Goal: Task Accomplishment & Management: Use online tool/utility

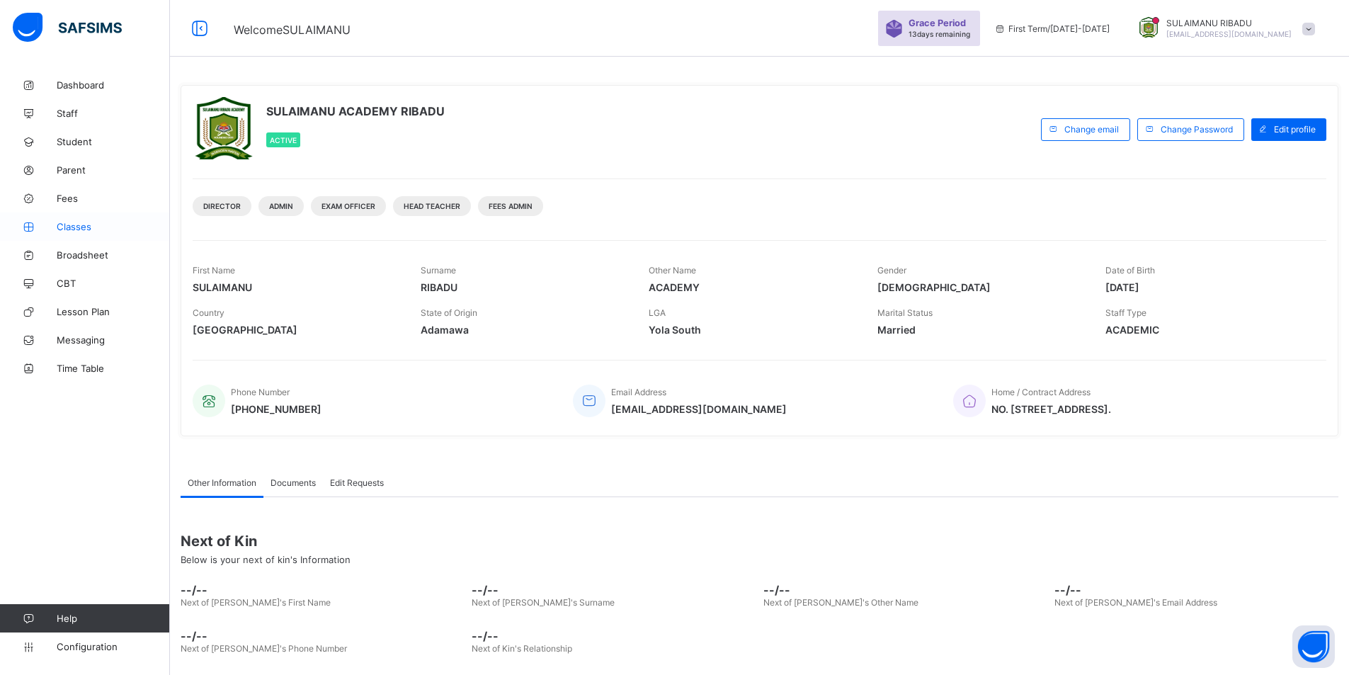
click at [100, 226] on span "Classes" at bounding box center [113, 226] width 113 height 11
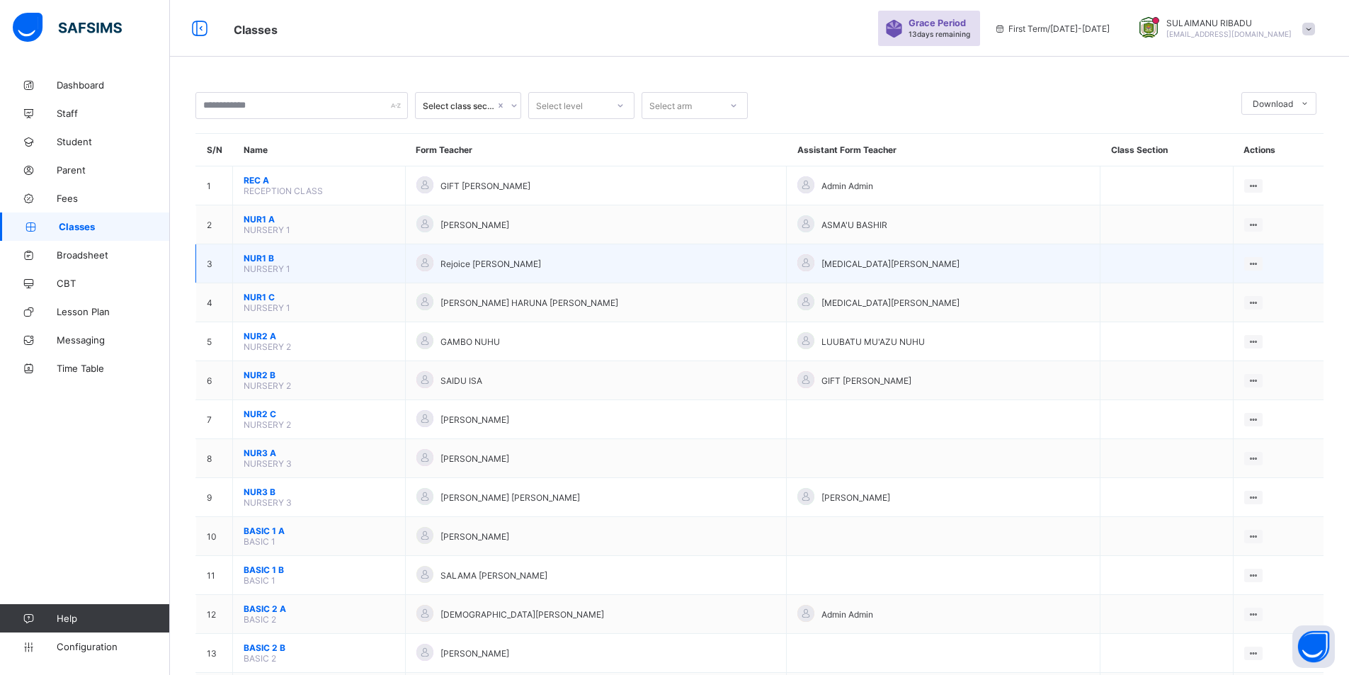
click at [300, 254] on span "NUR1 B" at bounding box center [319, 258] width 151 height 11
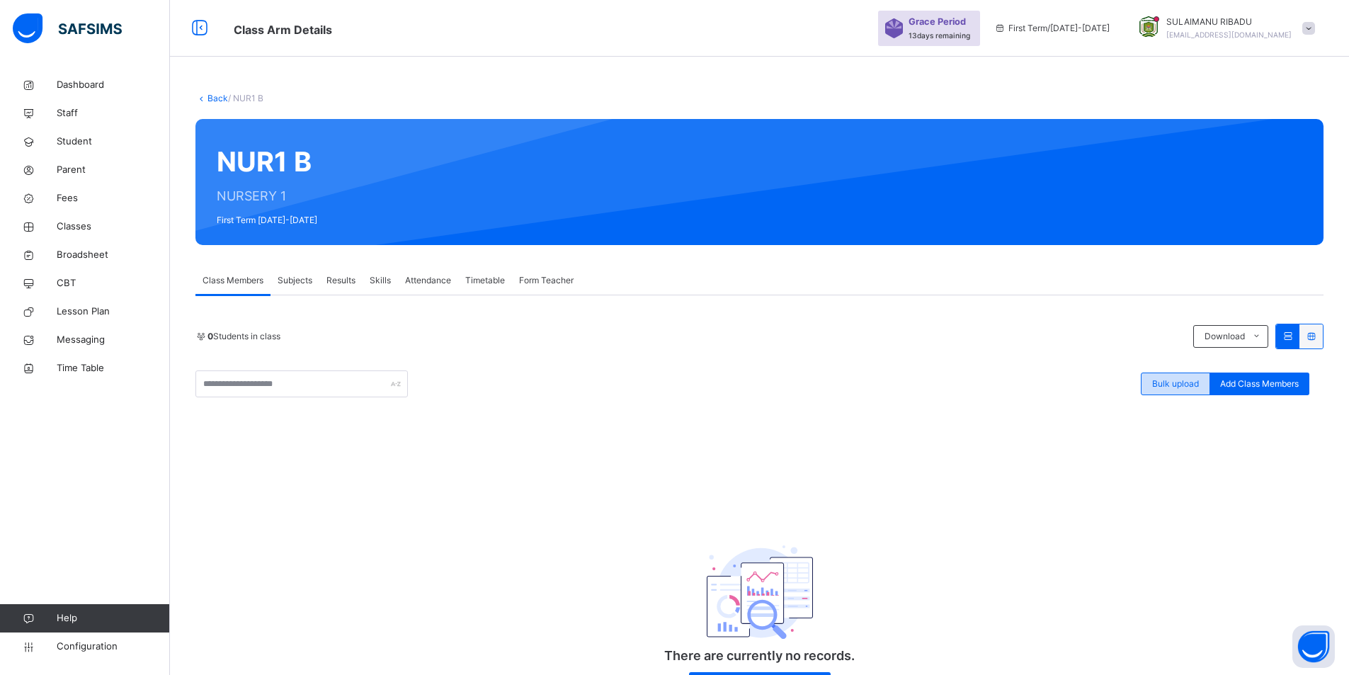
click at [1189, 380] on span "Bulk upload" at bounding box center [1176, 384] width 47 height 13
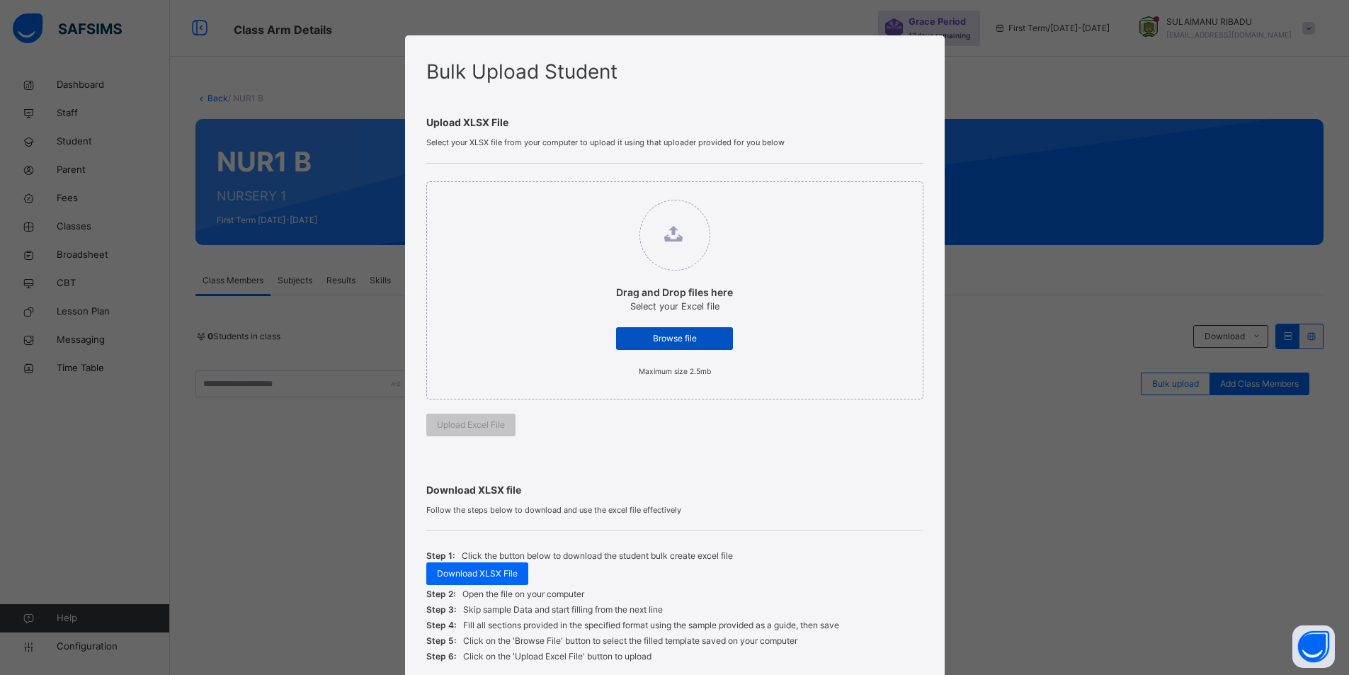
click at [688, 331] on div "Browse file" at bounding box center [674, 338] width 117 height 23
click at [602, 193] on input "Drag and Drop files here Select your Excel file Browse file Maximum size 2.5mb" at bounding box center [602, 193] width 0 height 0
type input "**********"
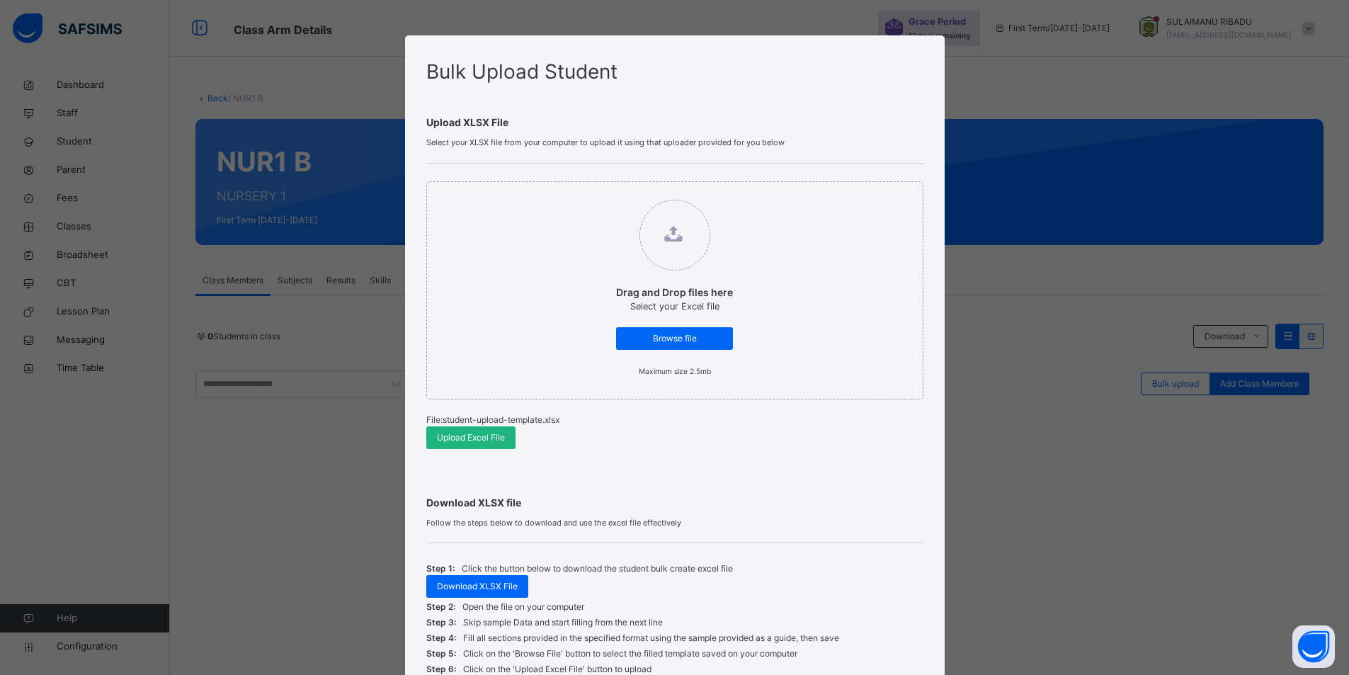
click at [489, 437] on span "Upload Excel File" at bounding box center [471, 437] width 68 height 13
click at [498, 436] on div "Upload Excel File" at bounding box center [470, 437] width 89 height 23
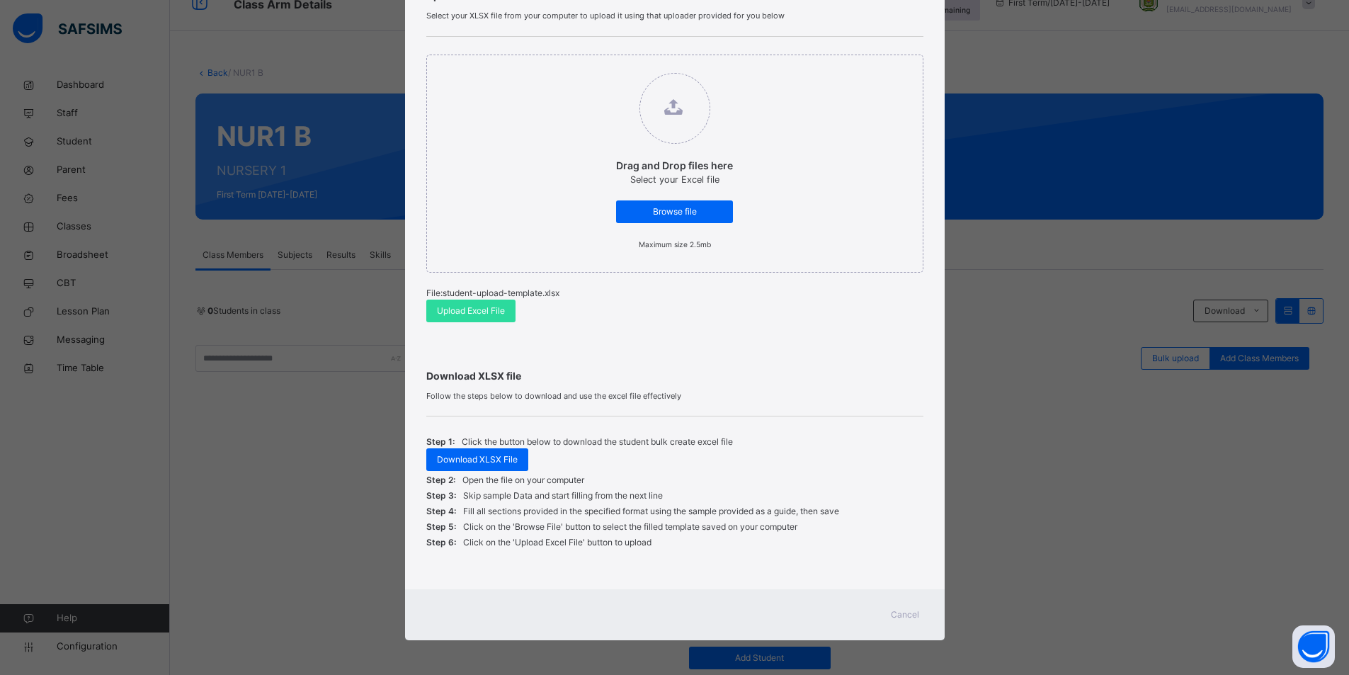
scroll to position [128, 0]
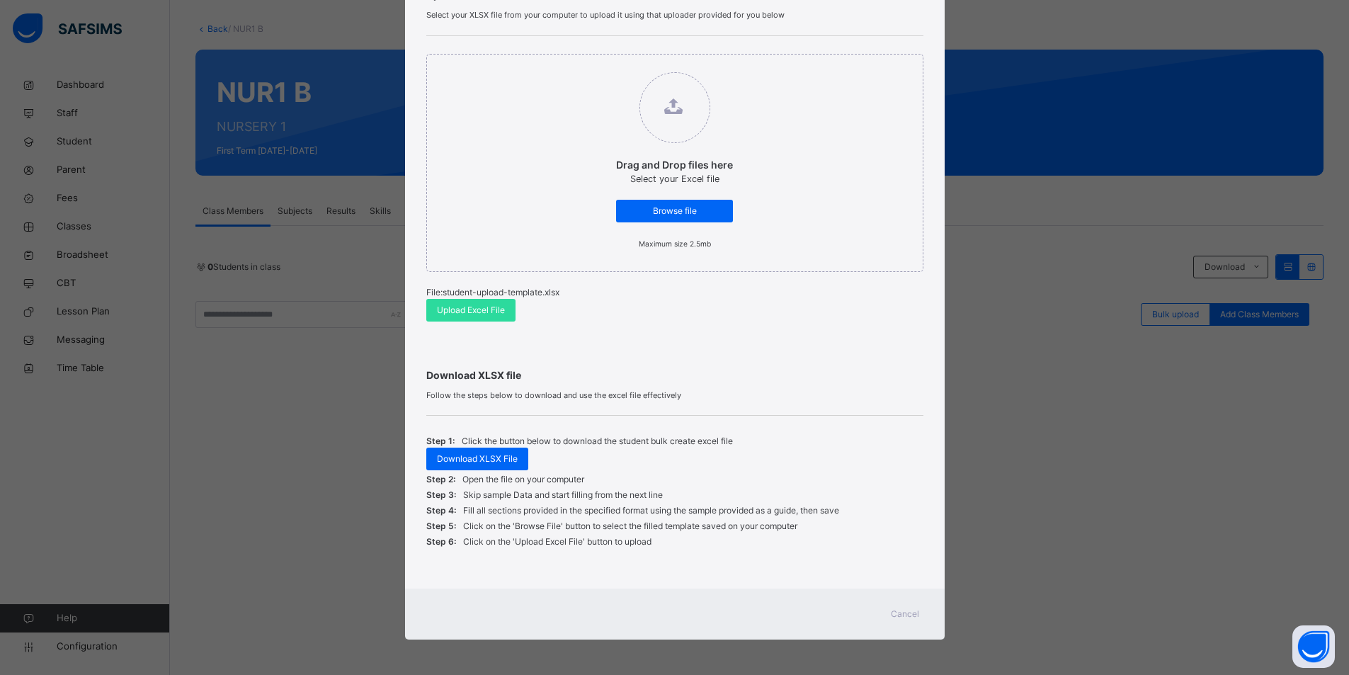
click at [909, 612] on span "Cancel" at bounding box center [905, 614] width 28 height 13
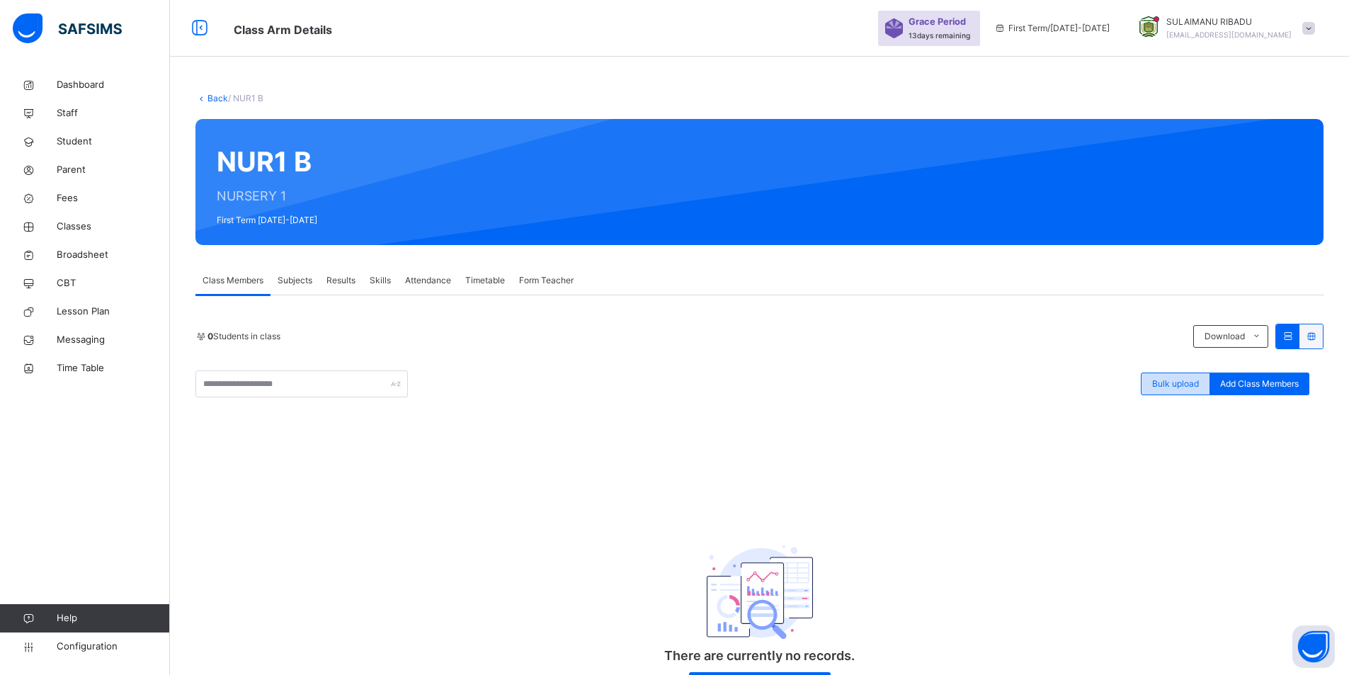
click at [1186, 389] on span "Bulk upload" at bounding box center [1176, 384] width 47 height 13
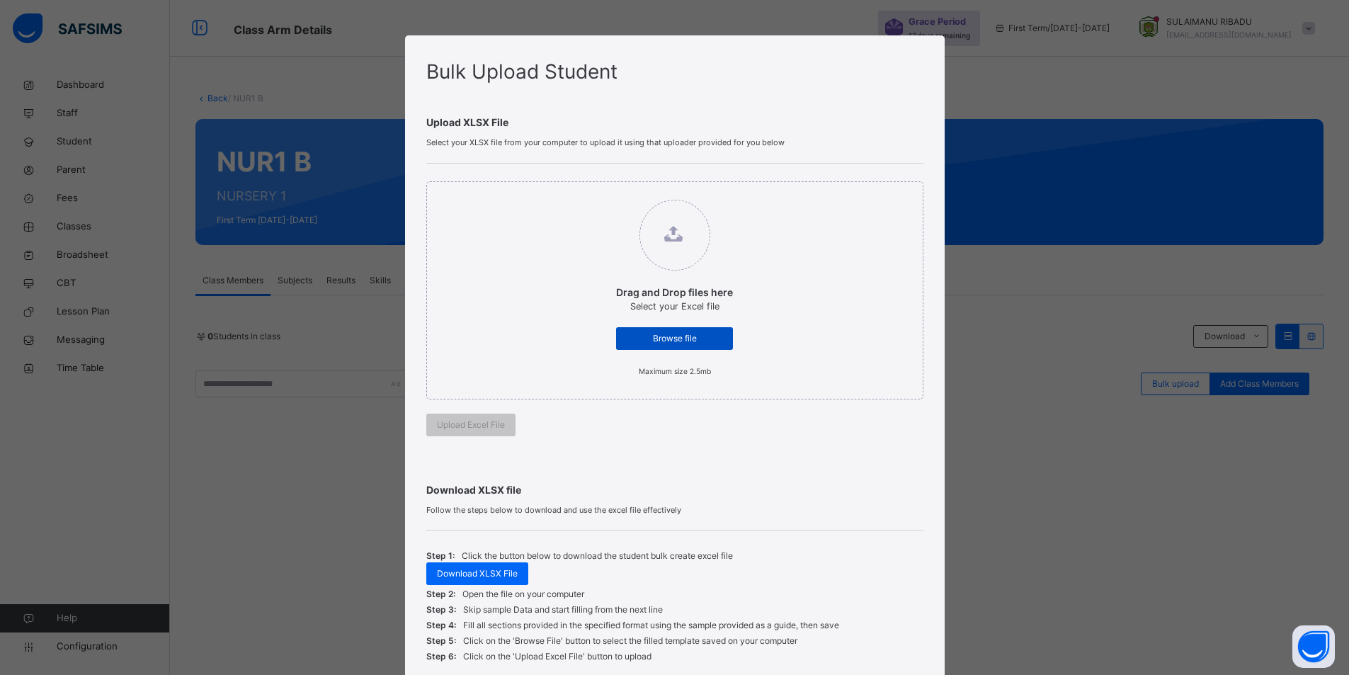
click at [672, 332] on span "Browse file" at bounding box center [675, 338] width 96 height 13
click at [602, 193] on input "Drag and Drop files here Select your Excel file Browse file Maximum size 2.5mb" at bounding box center [602, 193] width 0 height 0
type input "**********"
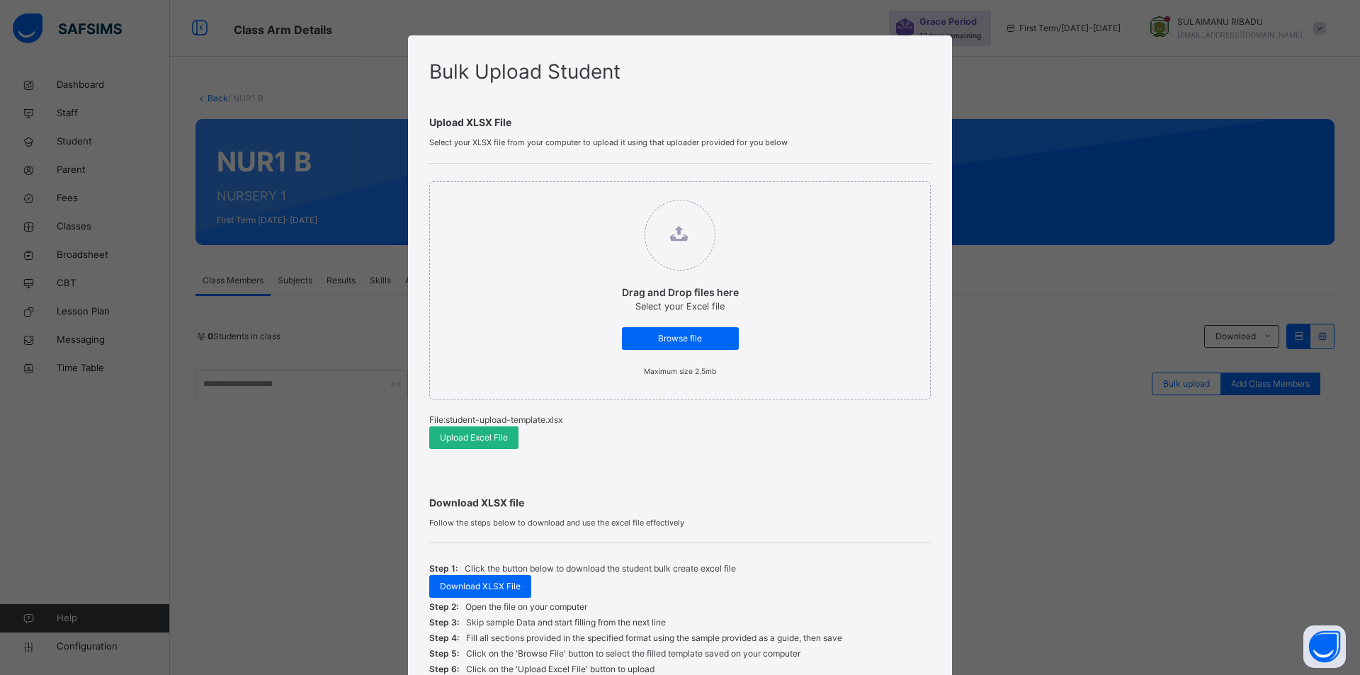
click at [482, 441] on span "Upload Excel File" at bounding box center [474, 437] width 68 height 13
click at [723, 338] on span "Browse file" at bounding box center [681, 338] width 96 height 13
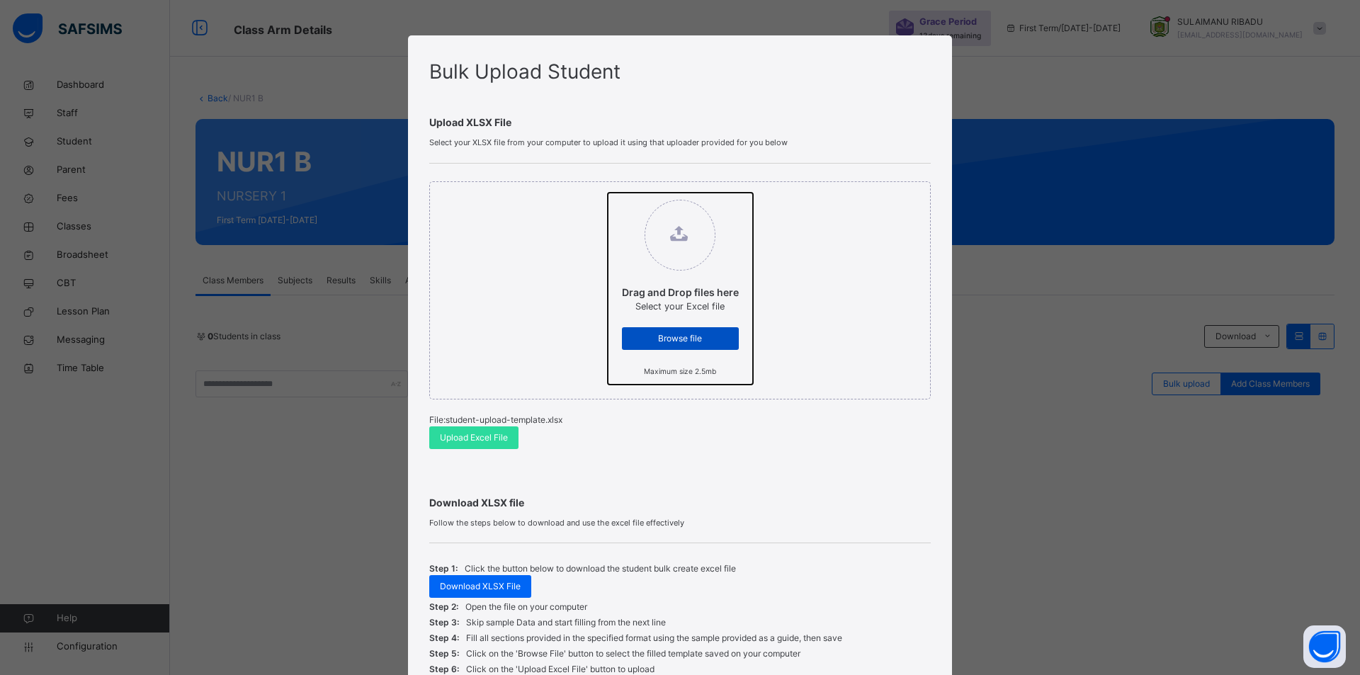
click at [608, 193] on input "Drag and Drop files here Select your Excel file Browse file Maximum size 2.5mb" at bounding box center [608, 193] width 0 height 0
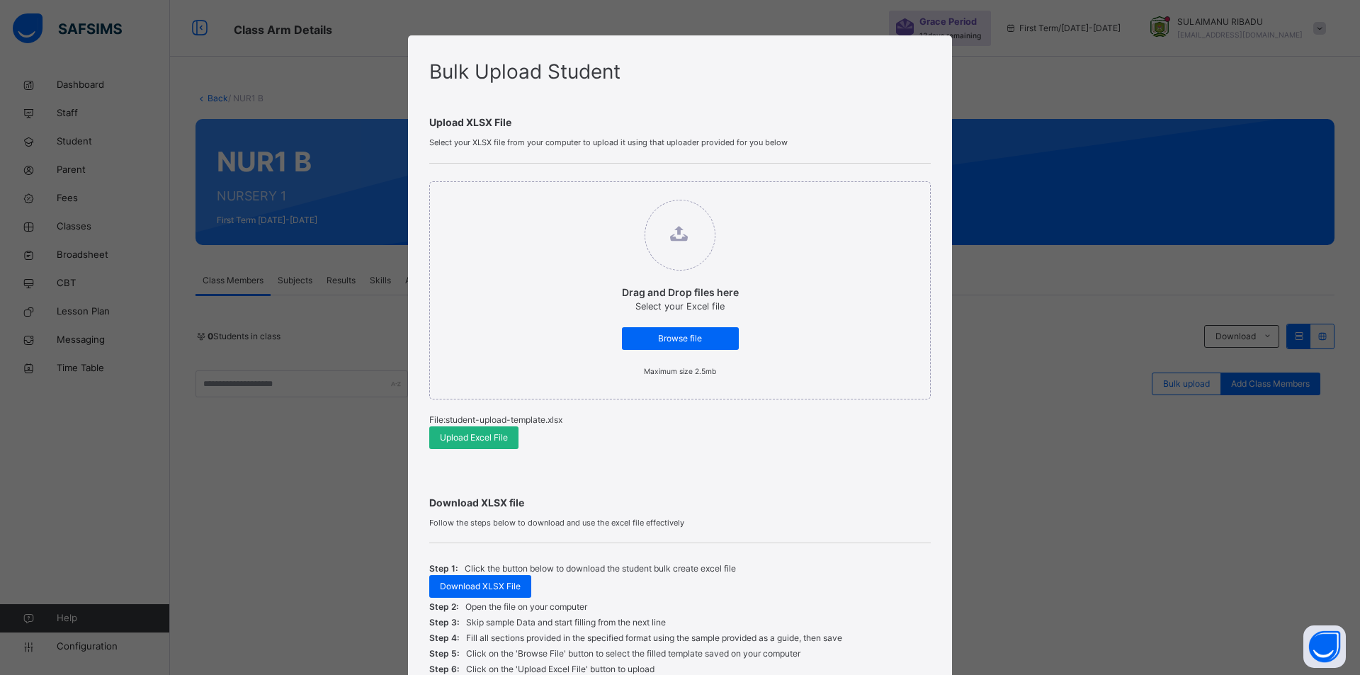
click at [501, 435] on span "Upload Excel File" at bounding box center [474, 437] width 68 height 13
click at [1172, 508] on div "Bulk Upload Student Upload XLSX File Select your XLSX file from your computer t…" at bounding box center [680, 337] width 1360 height 675
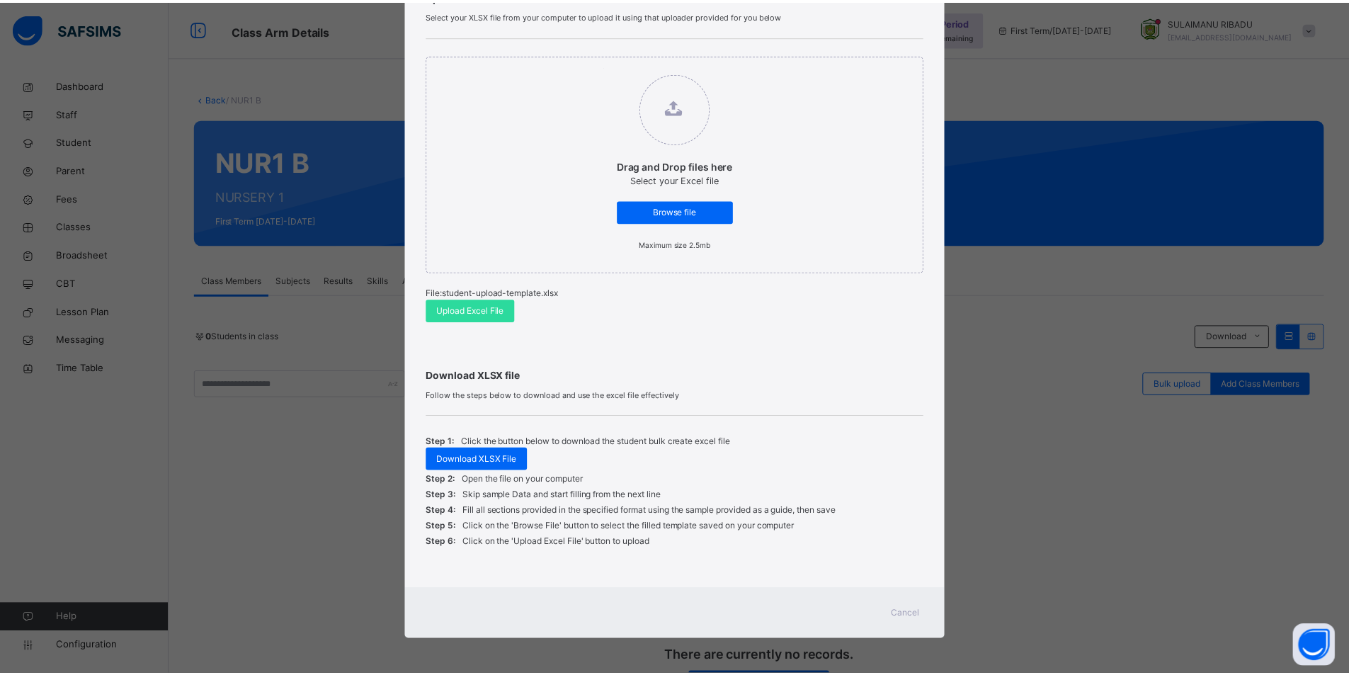
scroll to position [128, 0]
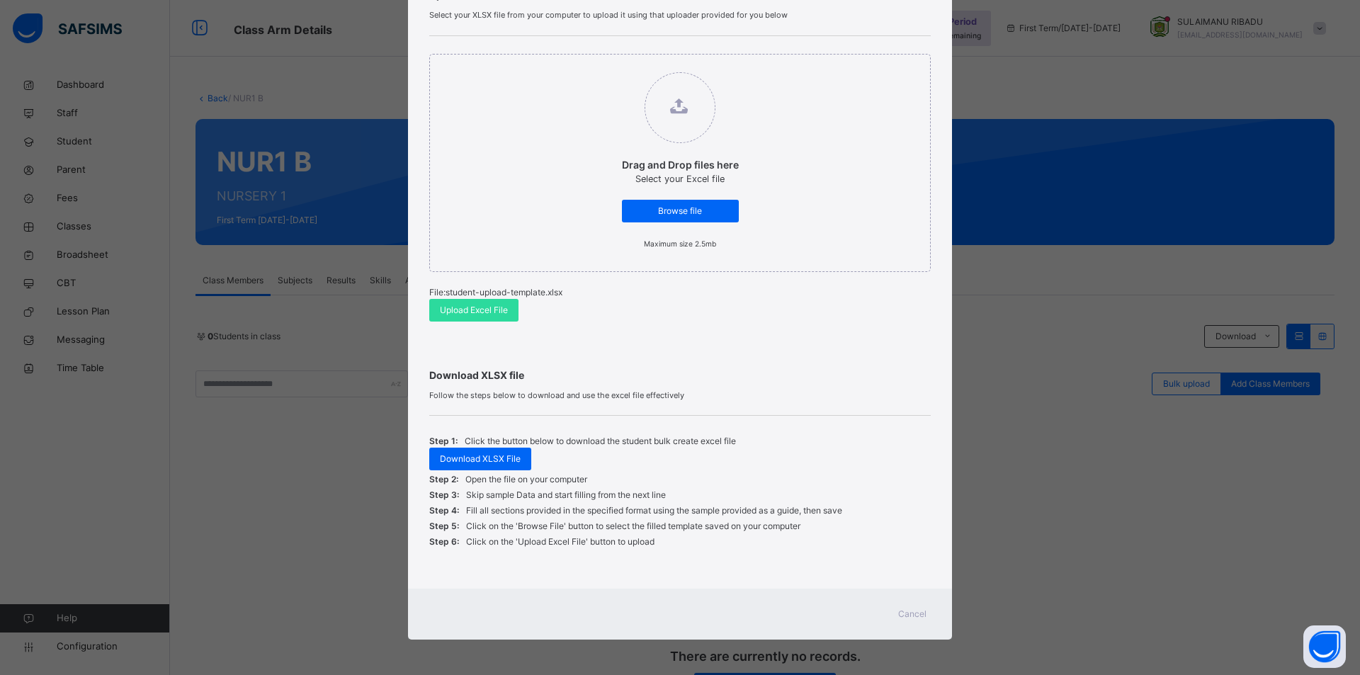
click at [914, 615] on span "Cancel" at bounding box center [912, 614] width 28 height 13
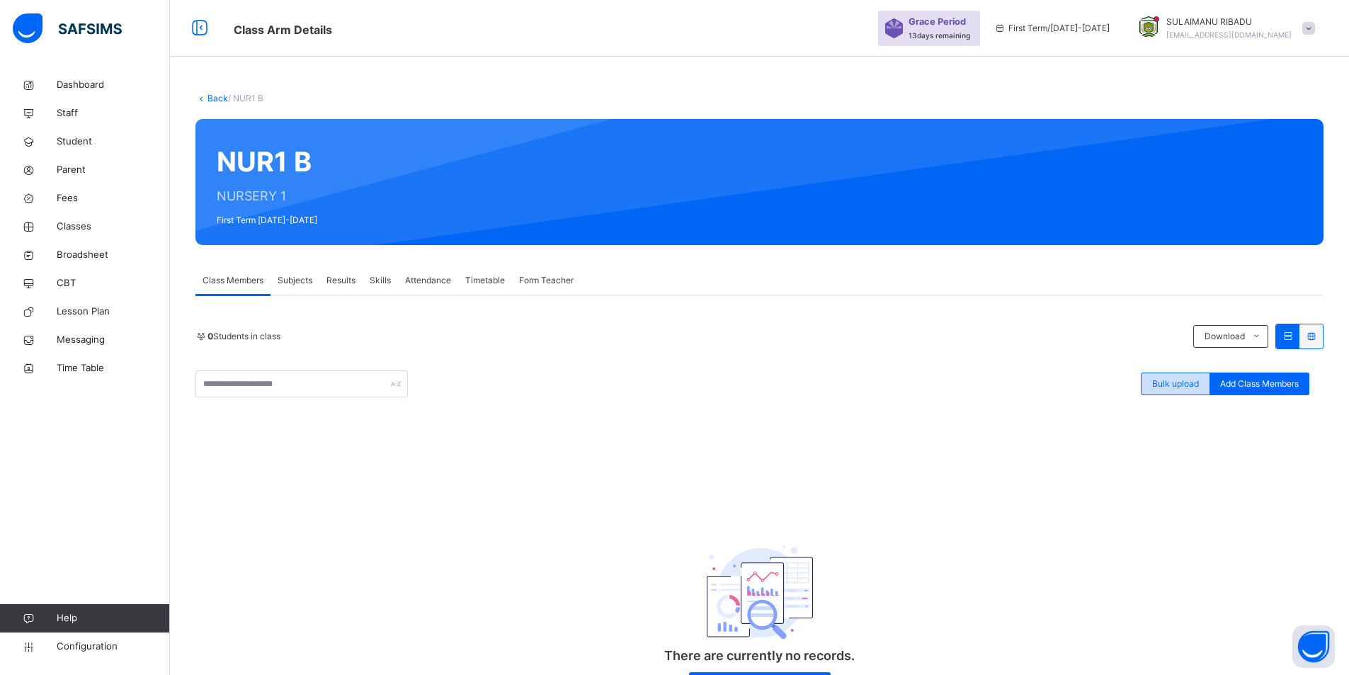
click at [1185, 384] on span "Bulk upload" at bounding box center [1176, 384] width 47 height 13
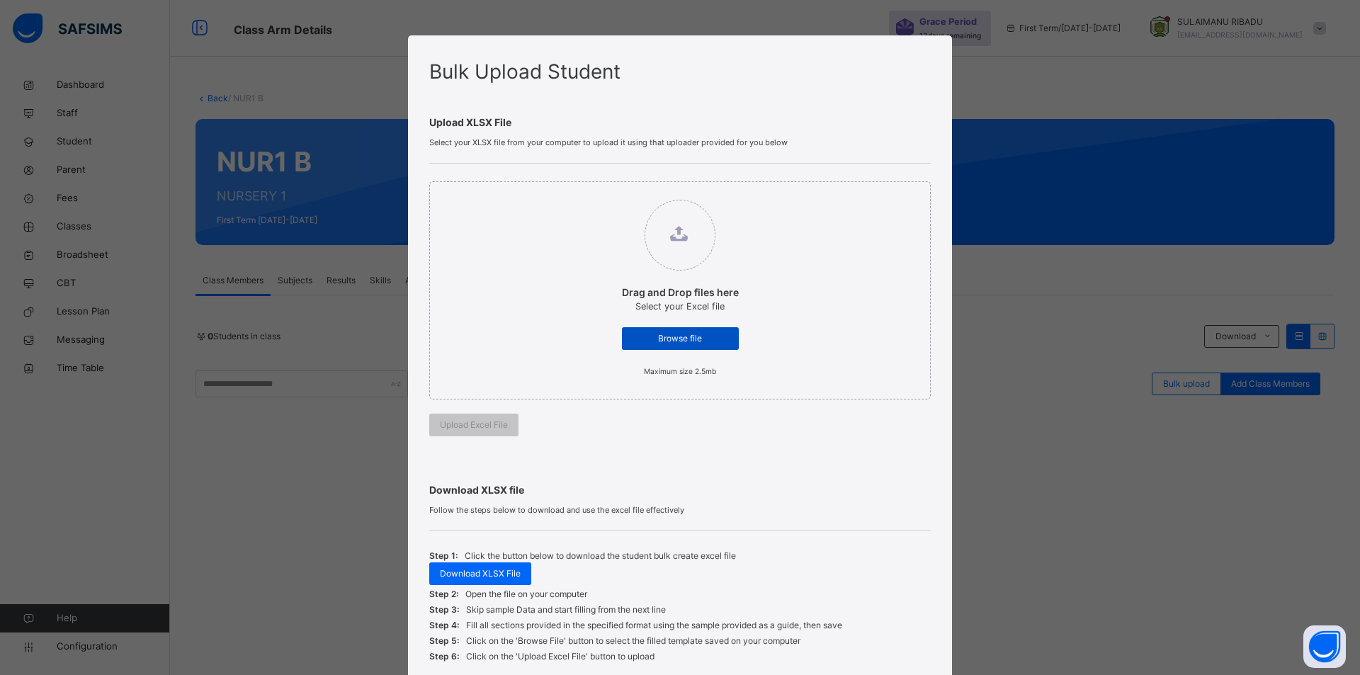
click at [719, 341] on span "Browse file" at bounding box center [681, 338] width 96 height 13
click at [608, 193] on input "Drag and Drop files here Select your Excel file Browse file Maximum size 2.5mb" at bounding box center [608, 193] width 0 height 0
type input "**********"
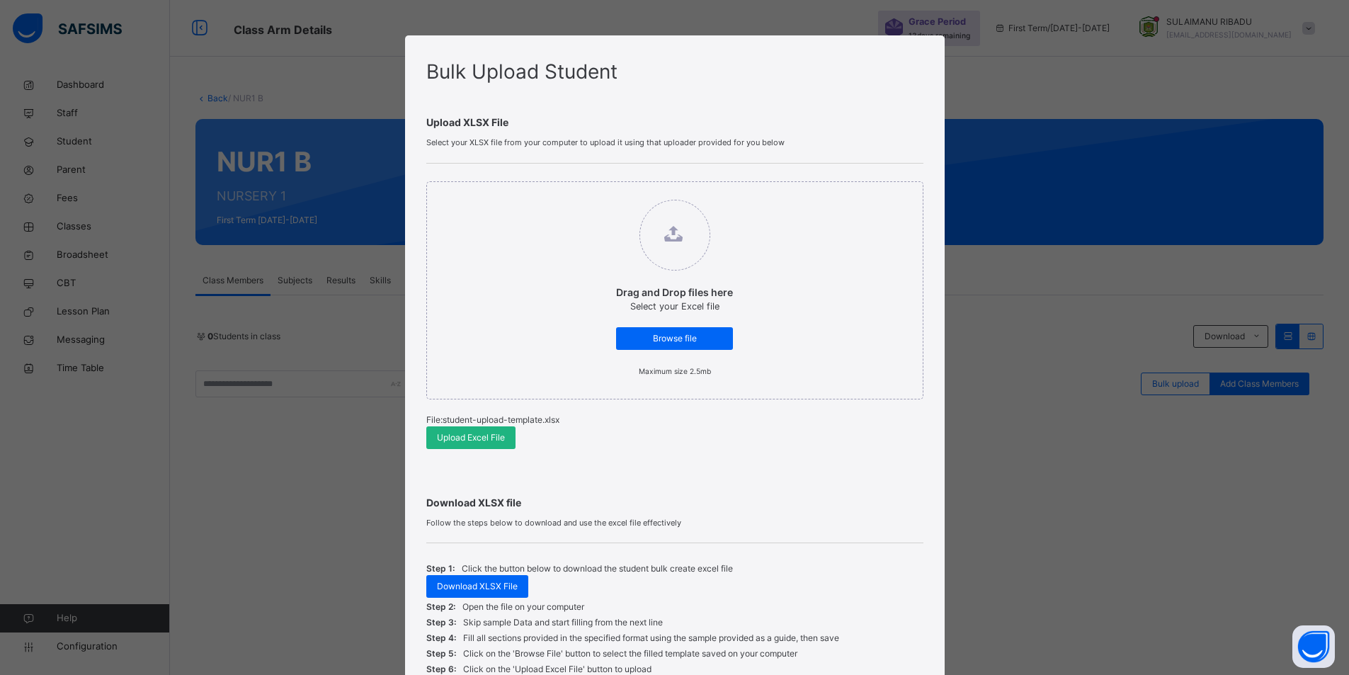
click at [462, 446] on div "Upload Excel File" at bounding box center [470, 437] width 89 height 23
click at [489, 443] on span "Upload Excel File" at bounding box center [471, 437] width 68 height 13
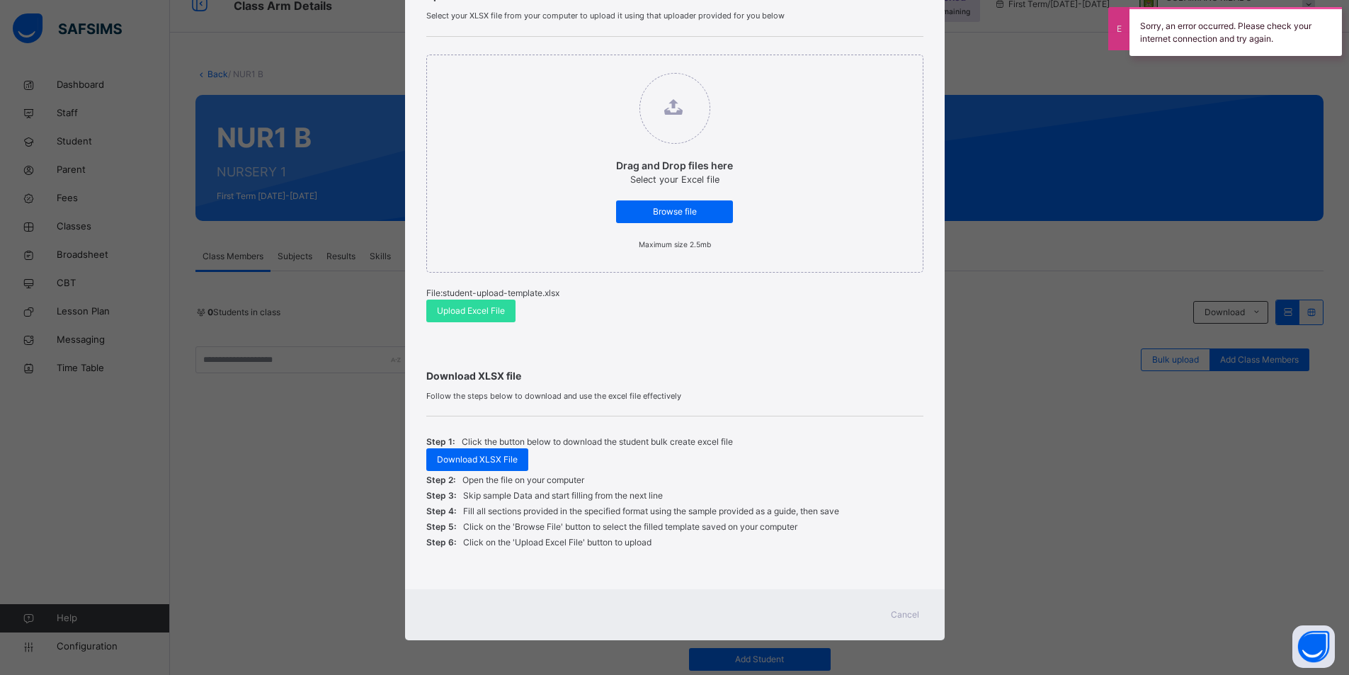
scroll to position [128, 0]
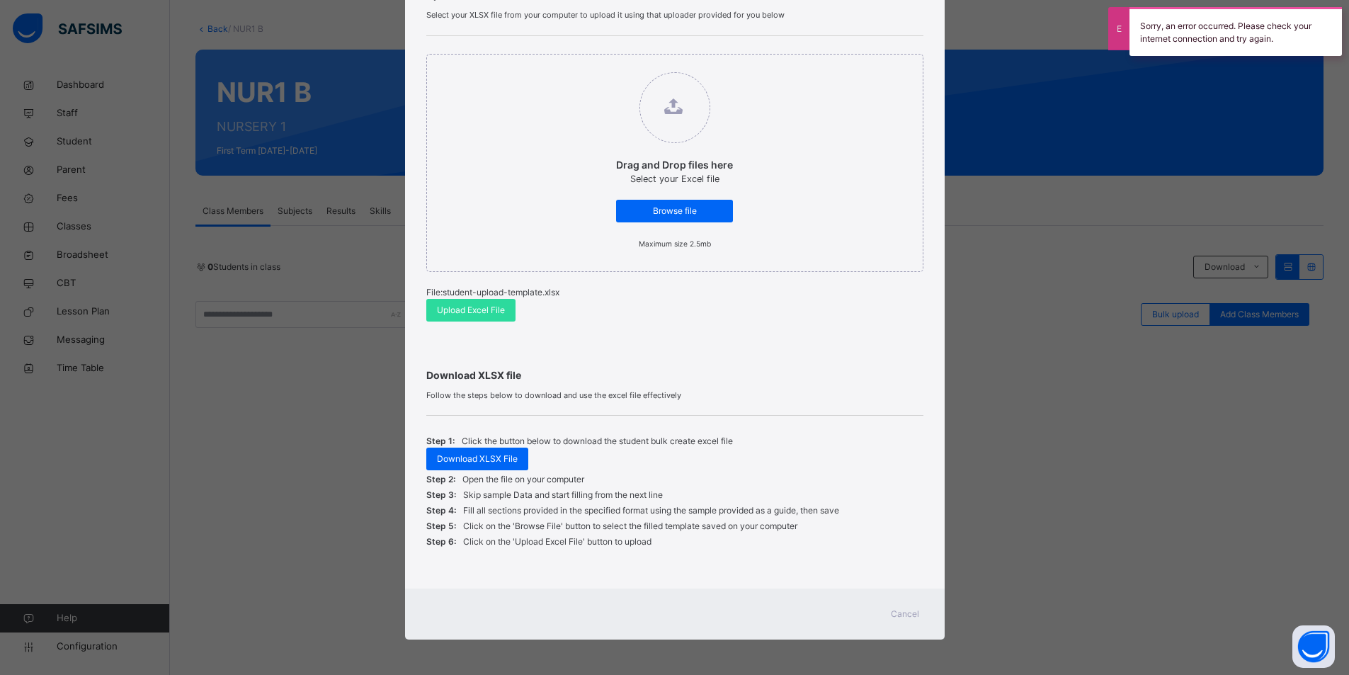
click at [911, 613] on span "Cancel" at bounding box center [905, 614] width 28 height 13
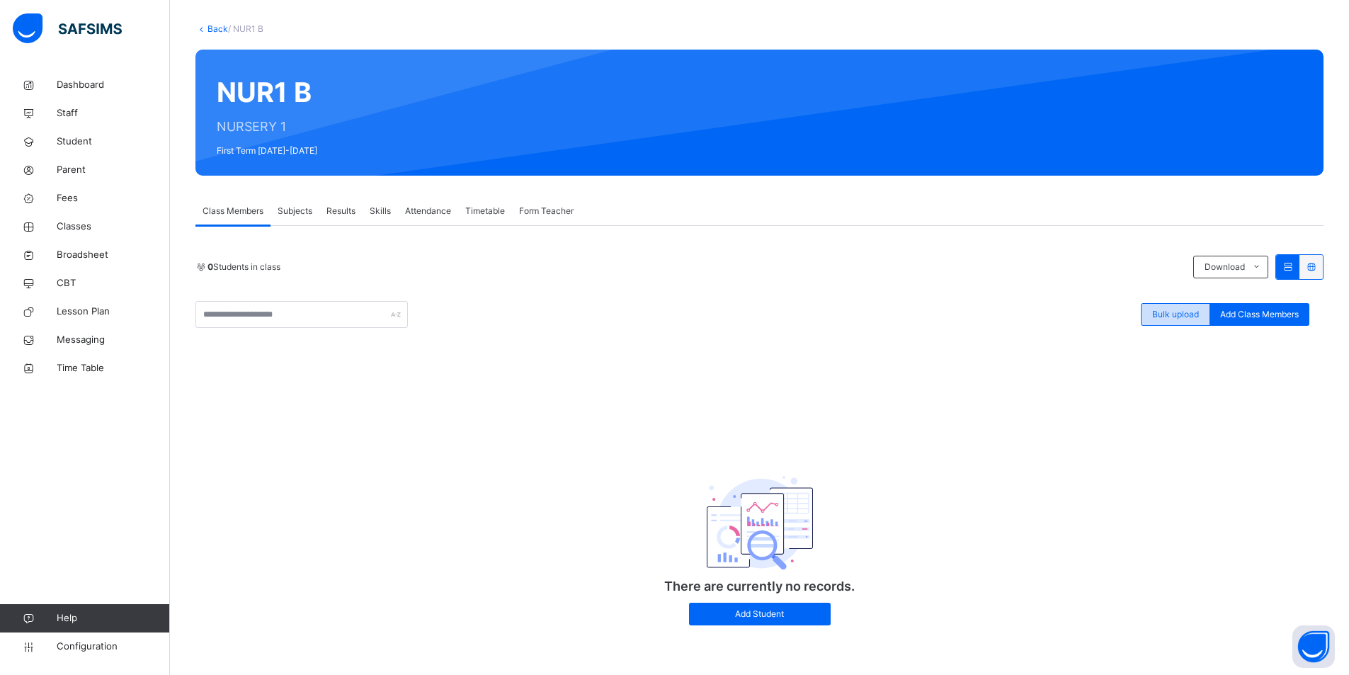
click at [1199, 317] on span "Bulk upload" at bounding box center [1176, 314] width 47 height 13
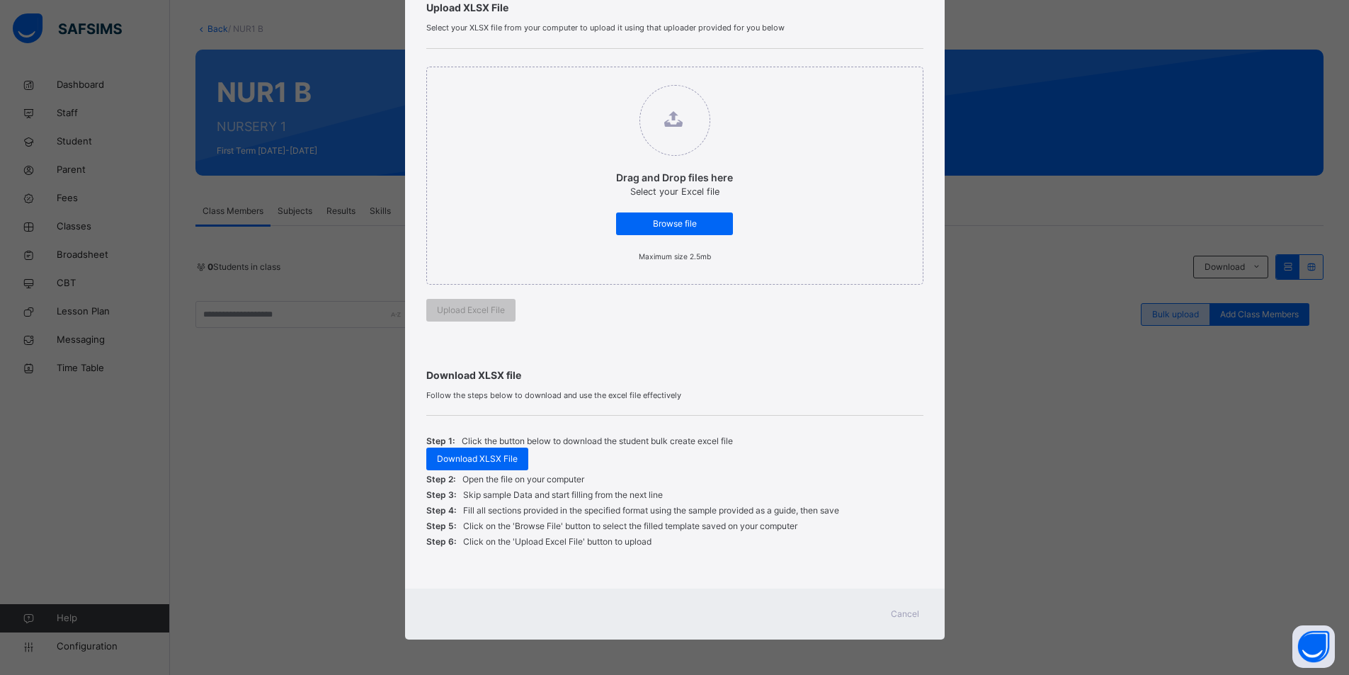
scroll to position [115, 0]
click at [704, 227] on span "Browse file" at bounding box center [681, 223] width 96 height 13
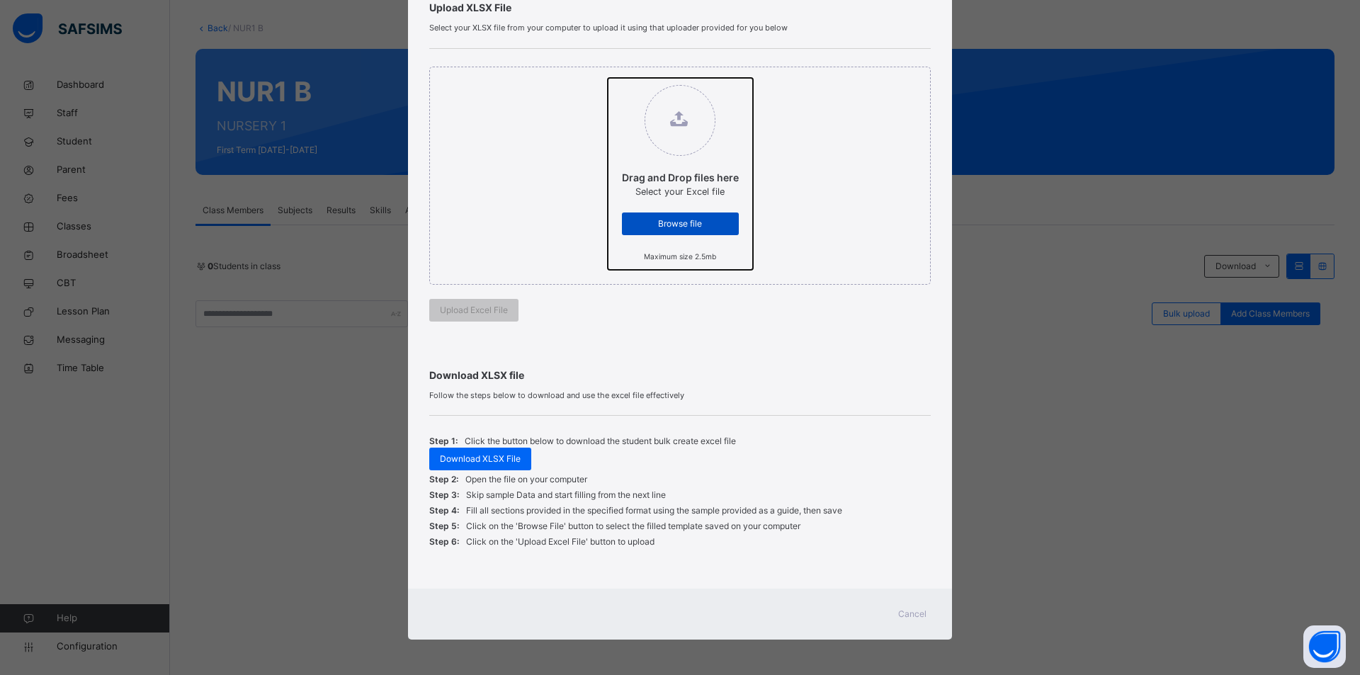
click at [608, 78] on input "Drag and Drop files here Select your Excel file Browse file Maximum size 2.5mb" at bounding box center [608, 78] width 0 height 0
click at [684, 213] on div "Browse file" at bounding box center [680, 224] width 117 height 23
click at [608, 78] on input "Drag and Drop files here Select your Excel file Browse file Maximum size 2.5mb" at bounding box center [608, 78] width 0 height 0
click at [657, 221] on span "Browse file" at bounding box center [681, 223] width 96 height 13
click at [608, 78] on input "Drag and Drop files here Select your Excel file Browse file Maximum size 2.5mb" at bounding box center [608, 78] width 0 height 0
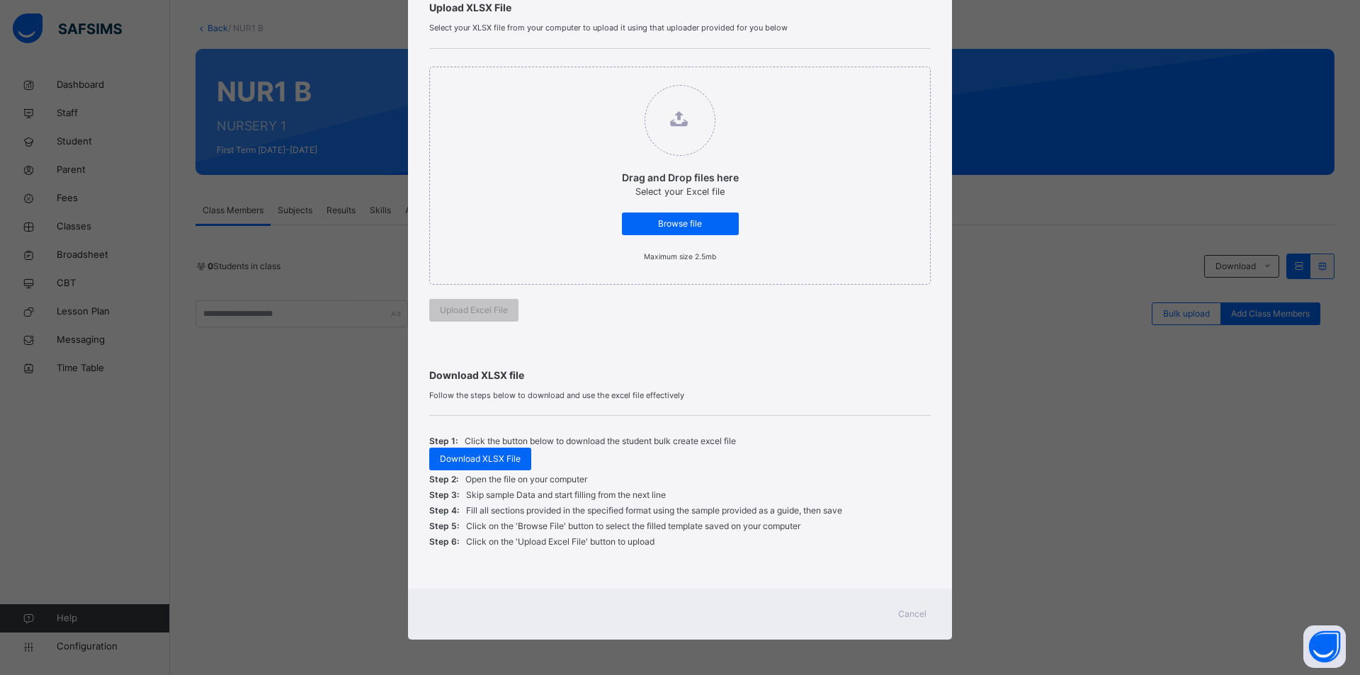
click at [1074, 458] on div "Bulk Upload Student Upload XLSX File Select your XLSX file from your computer t…" at bounding box center [680, 337] width 1360 height 675
click at [903, 609] on span "Cancel" at bounding box center [912, 614] width 28 height 13
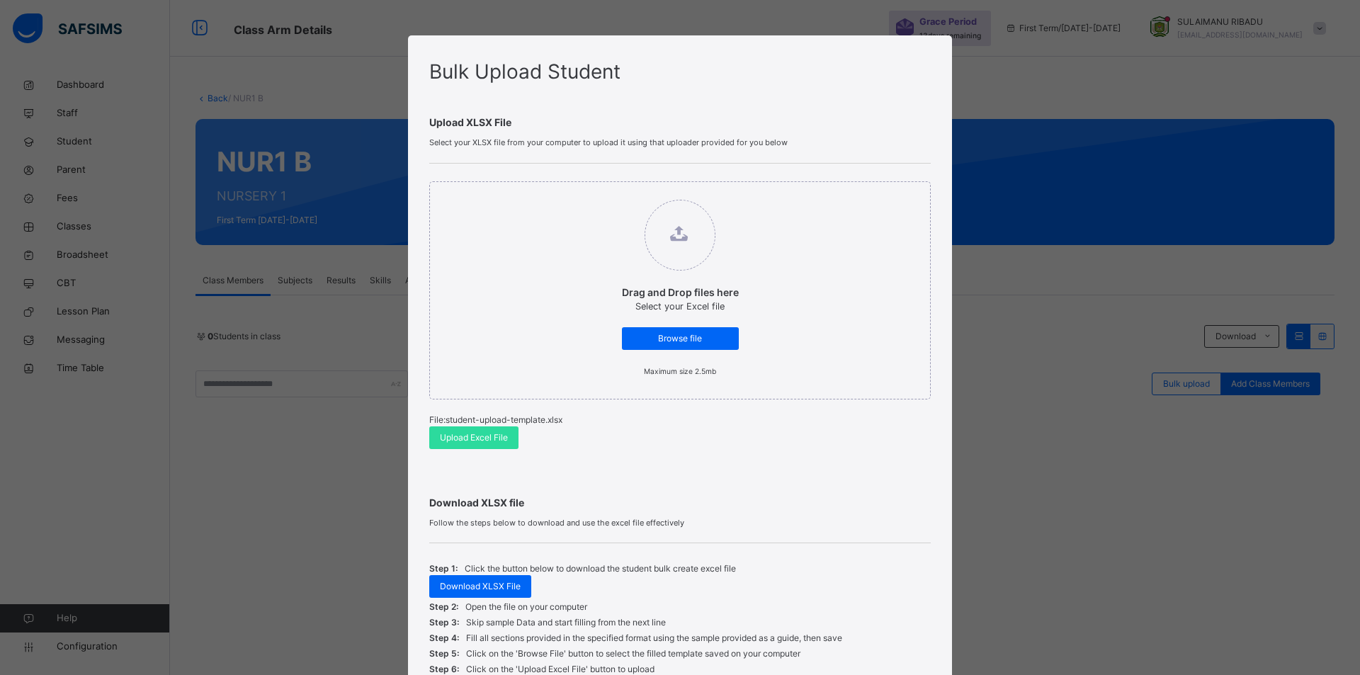
scroll to position [70, 0]
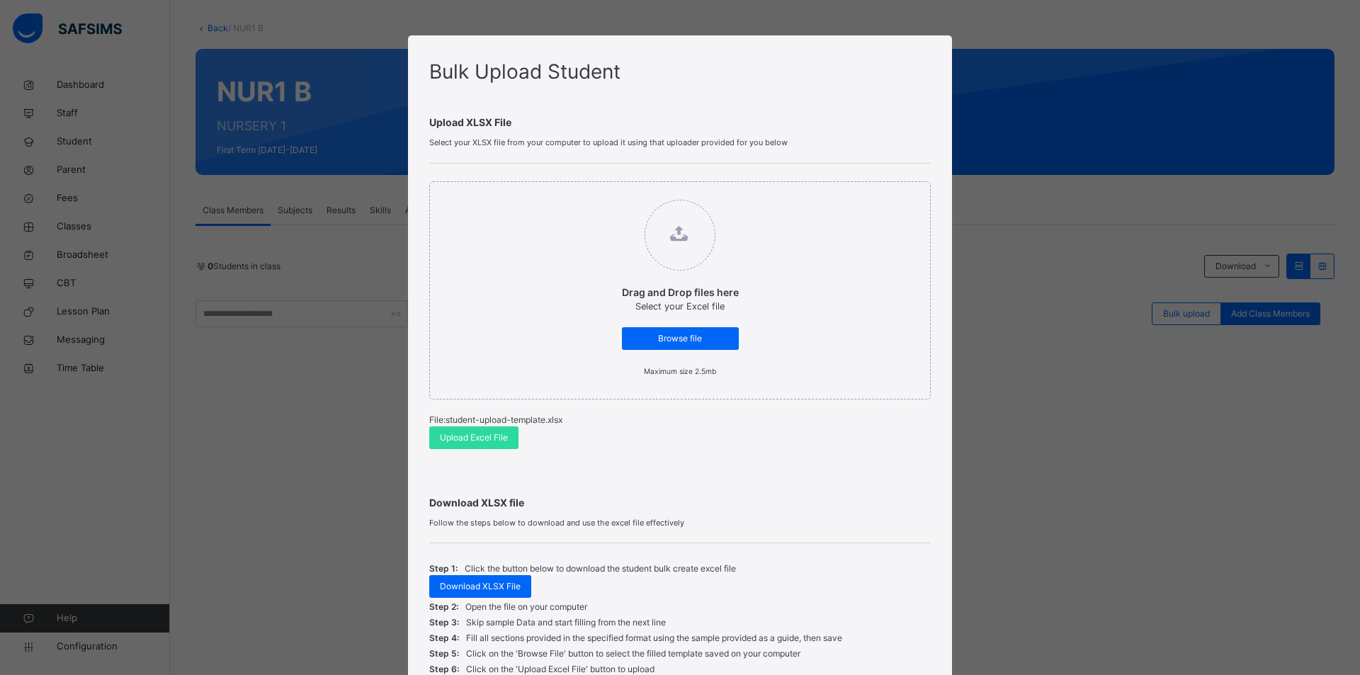
click at [477, 438] on span "Upload Excel File" at bounding box center [474, 437] width 68 height 13
click at [1002, 536] on div "Bulk Upload Student Upload XLSX File Select your XLSX file from your computer t…" at bounding box center [680, 337] width 1360 height 675
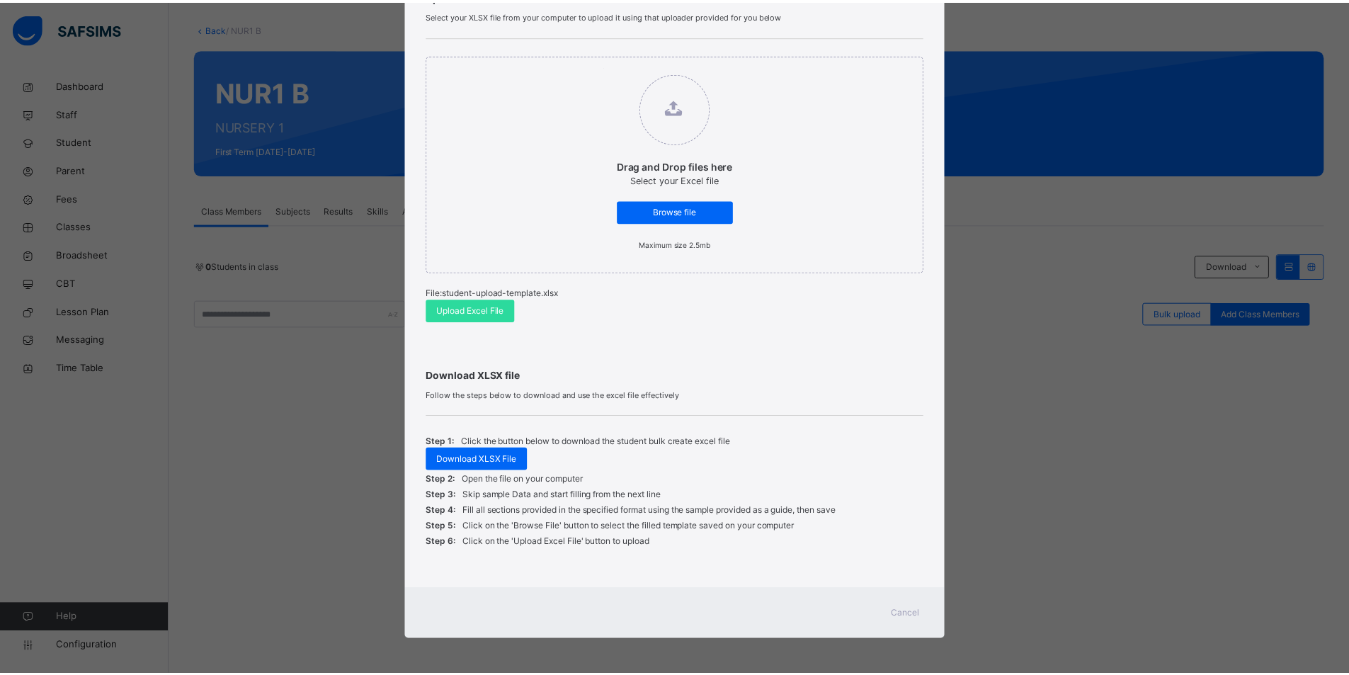
scroll to position [128, 0]
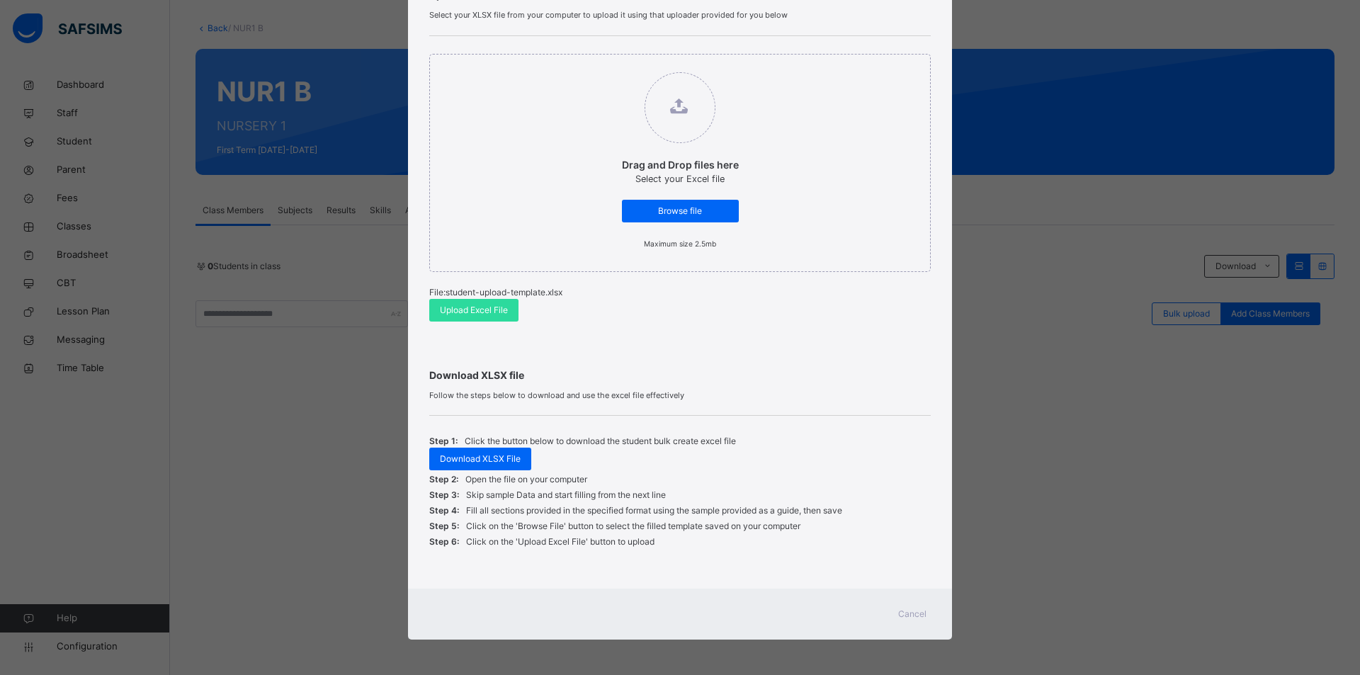
click at [912, 611] on span "Cancel" at bounding box center [912, 614] width 28 height 13
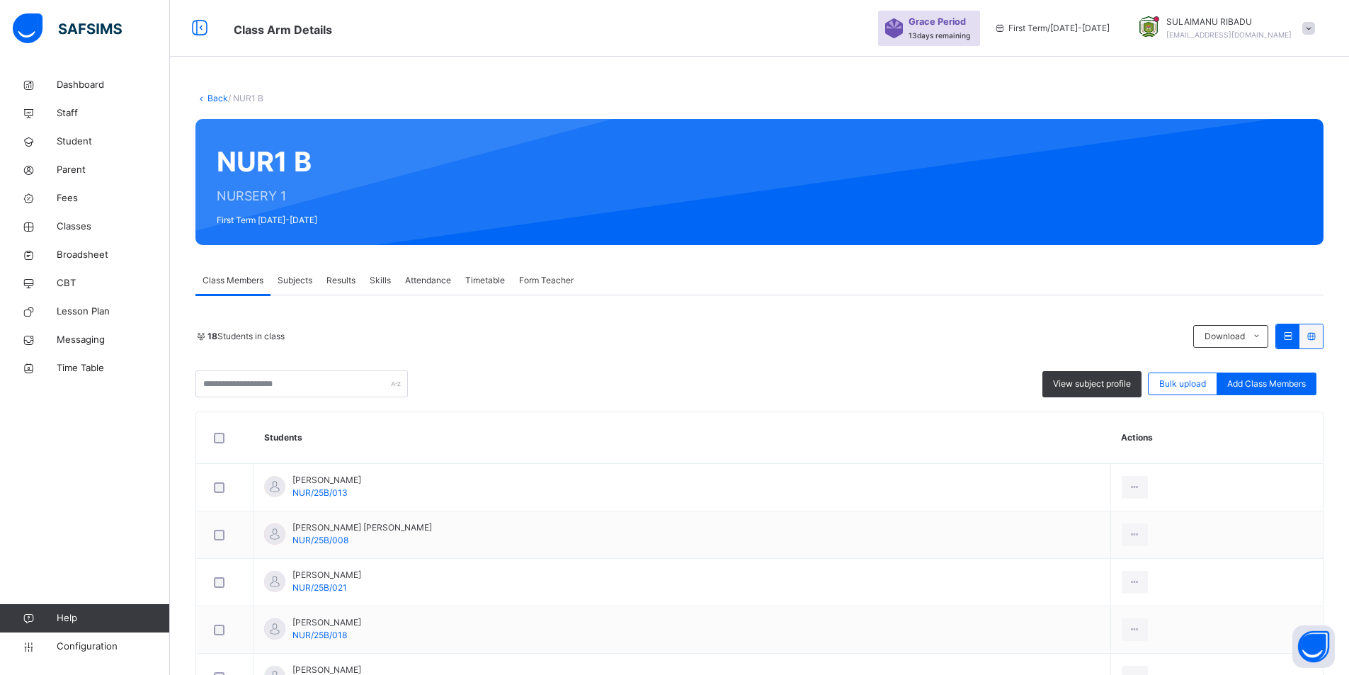
click at [1244, 30] on span "[EMAIL_ADDRESS][DOMAIN_NAME]" at bounding box center [1229, 34] width 125 height 9
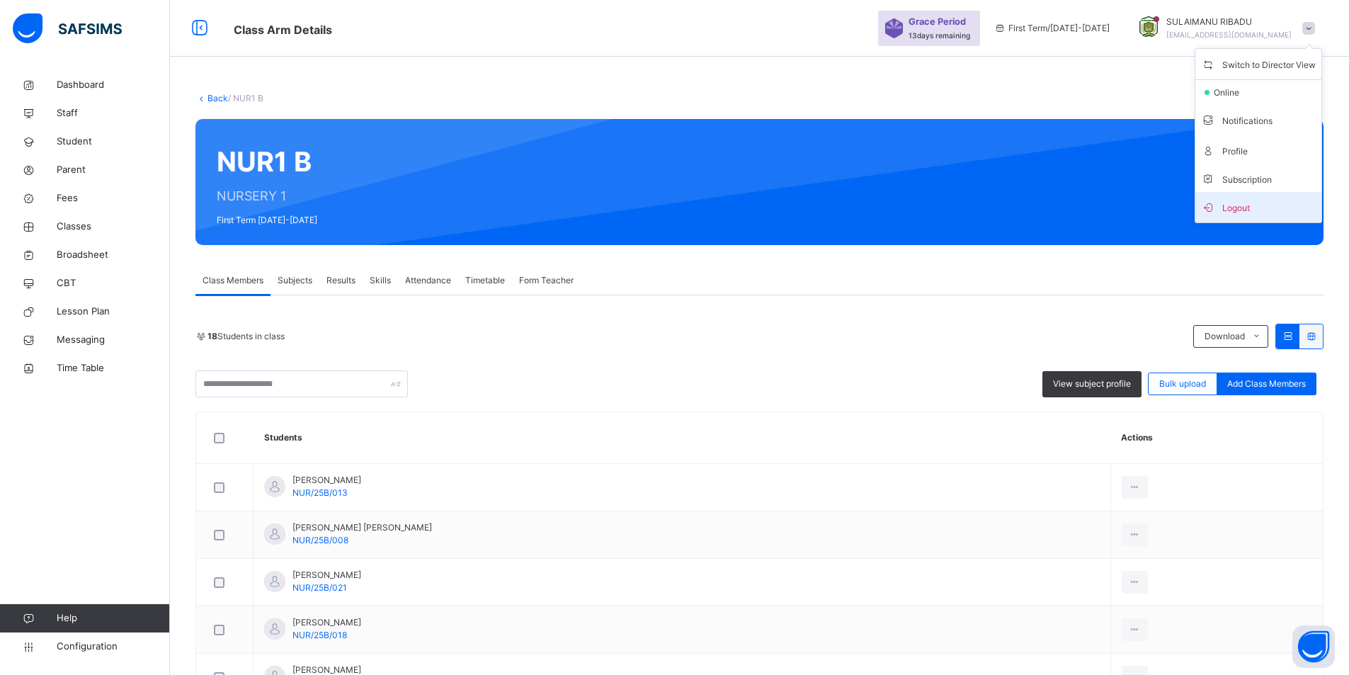
click at [1269, 207] on span "Logout" at bounding box center [1258, 207] width 115 height 19
